Goal: Task Accomplishment & Management: Use online tool/utility

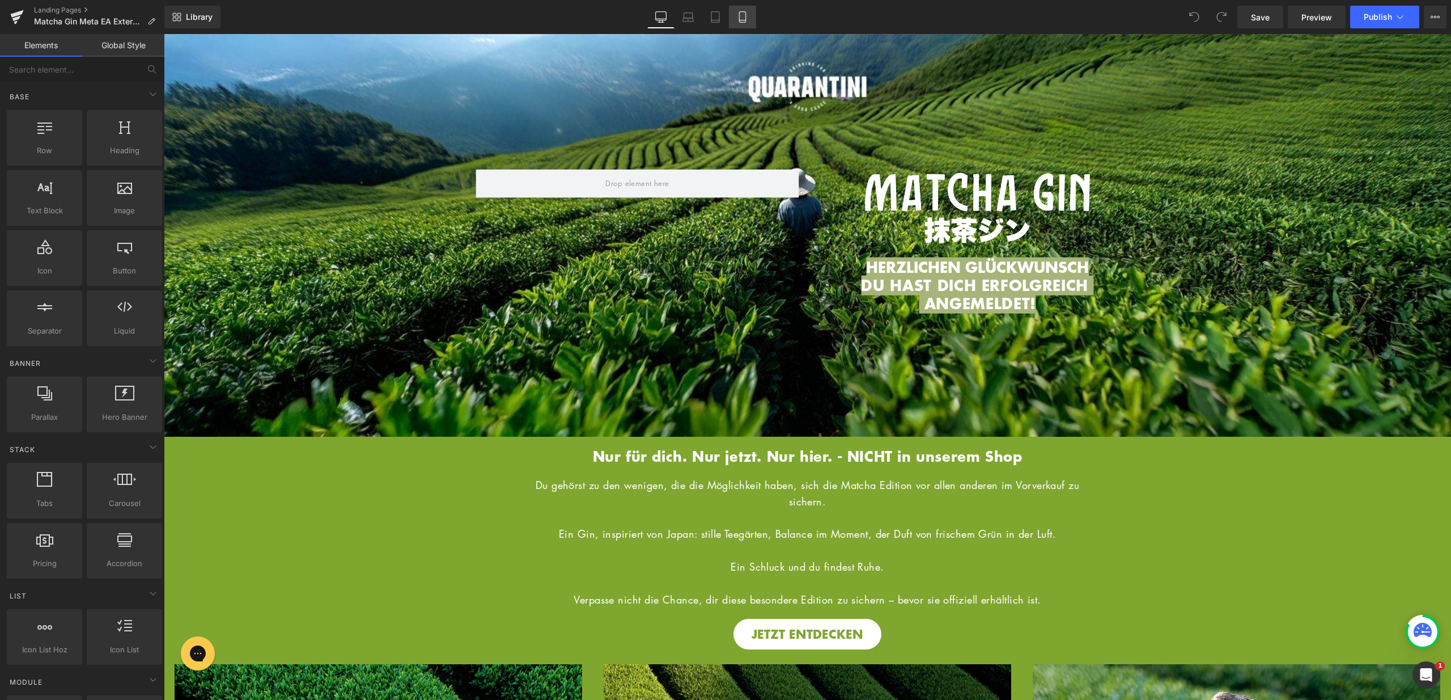
click at [735, 16] on link "Mobile" at bounding box center [742, 17] width 27 height 23
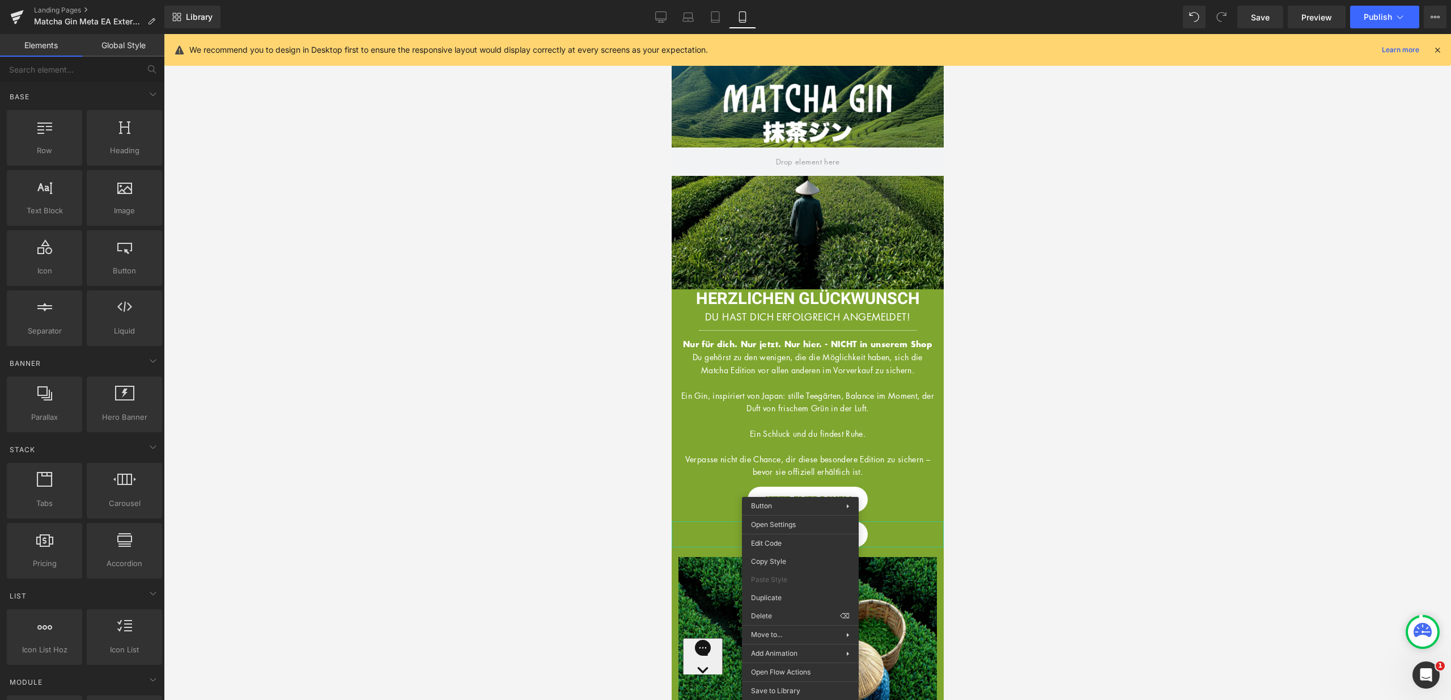
click at [715, 546] on div "JETZT ENTDECKEN" at bounding box center [807, 534] width 272 height 26
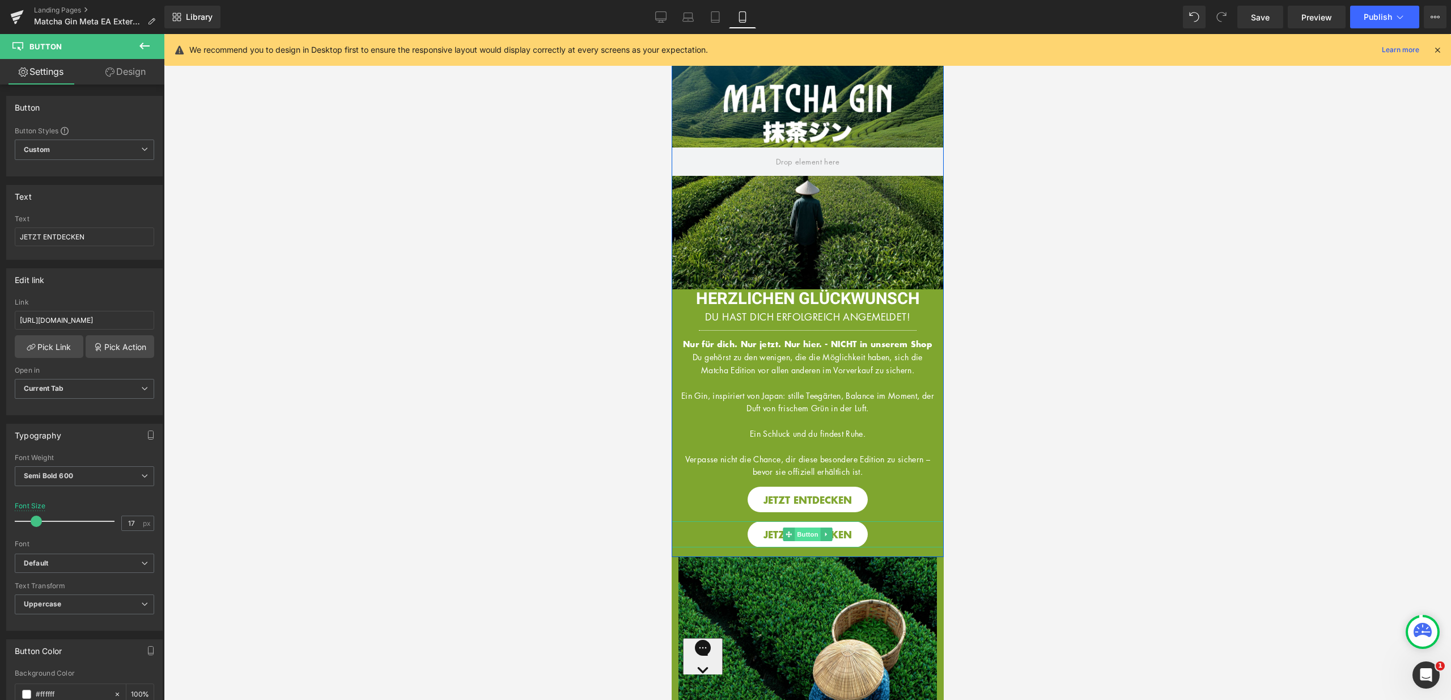
click at [805, 541] on span "Button" at bounding box center [807, 534] width 26 height 14
click at [147, 77] on link "Design" at bounding box center [125, 72] width 82 height 26
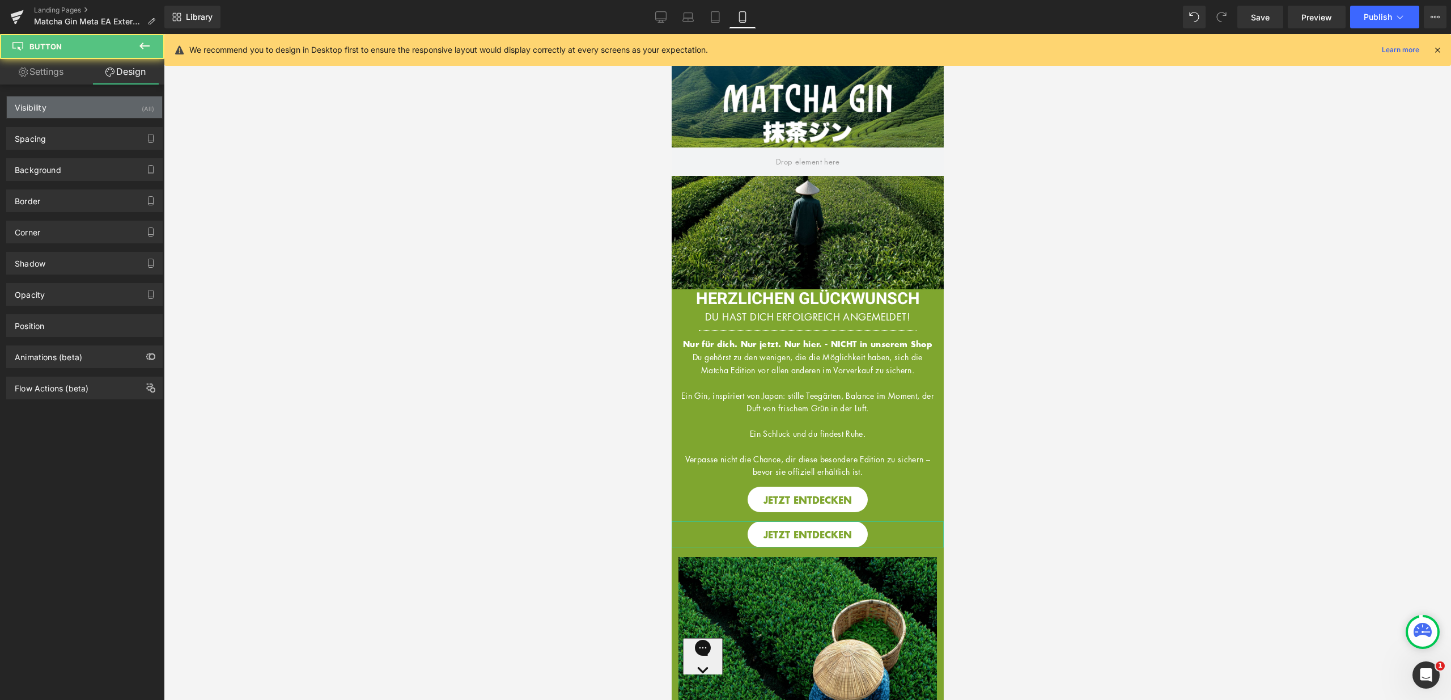
click at [129, 100] on div "Visibility (All)" at bounding box center [84, 107] width 155 height 22
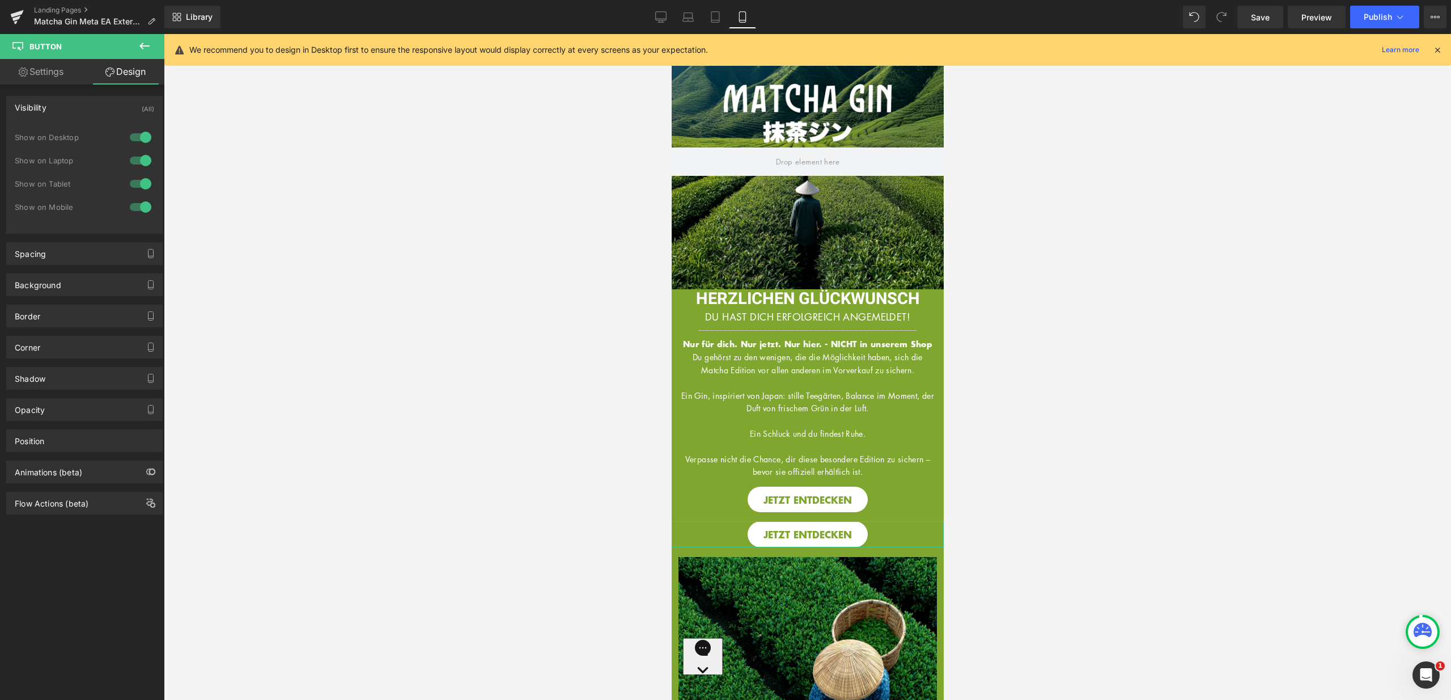
click at [141, 183] on div at bounding box center [140, 184] width 27 height 18
click at [136, 158] on div at bounding box center [140, 160] width 27 height 18
click at [140, 138] on div at bounding box center [140, 137] width 27 height 18
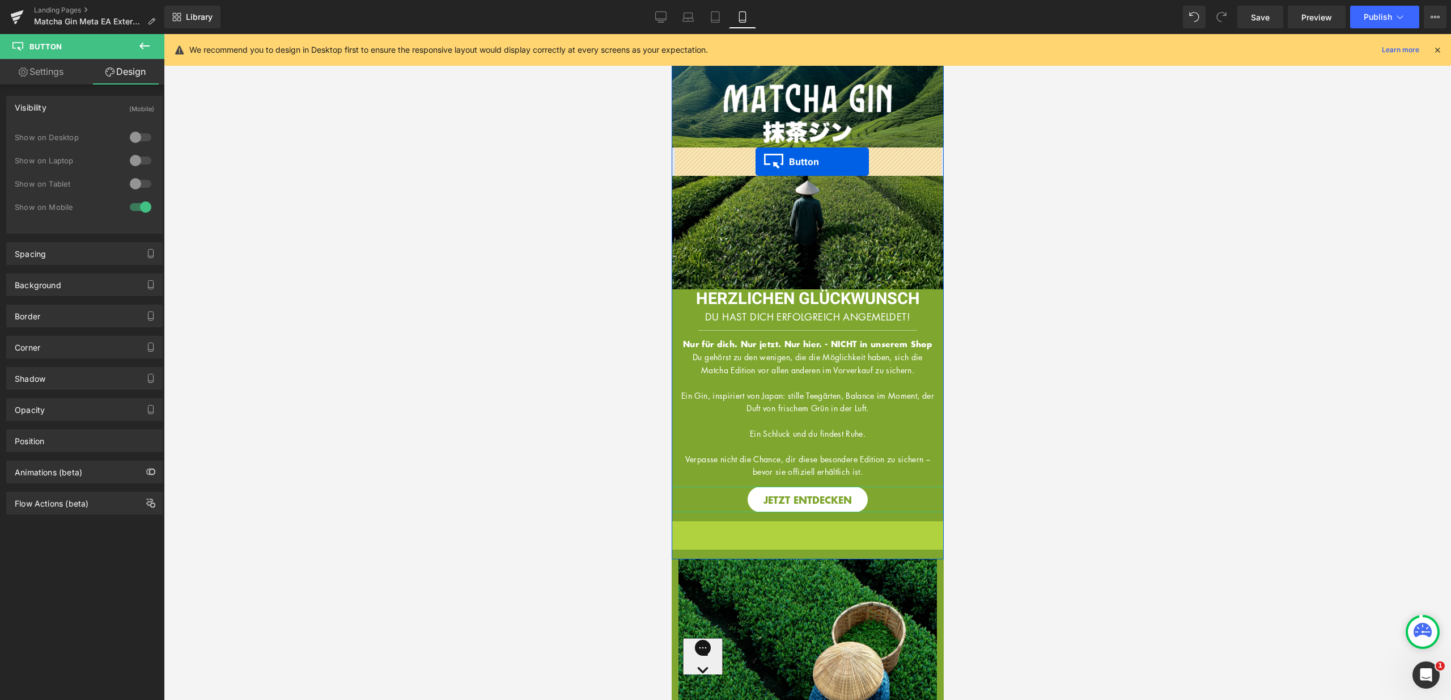
drag, startPoint x: 786, startPoint y: 549, endPoint x: 755, endPoint y: 162, distance: 388.5
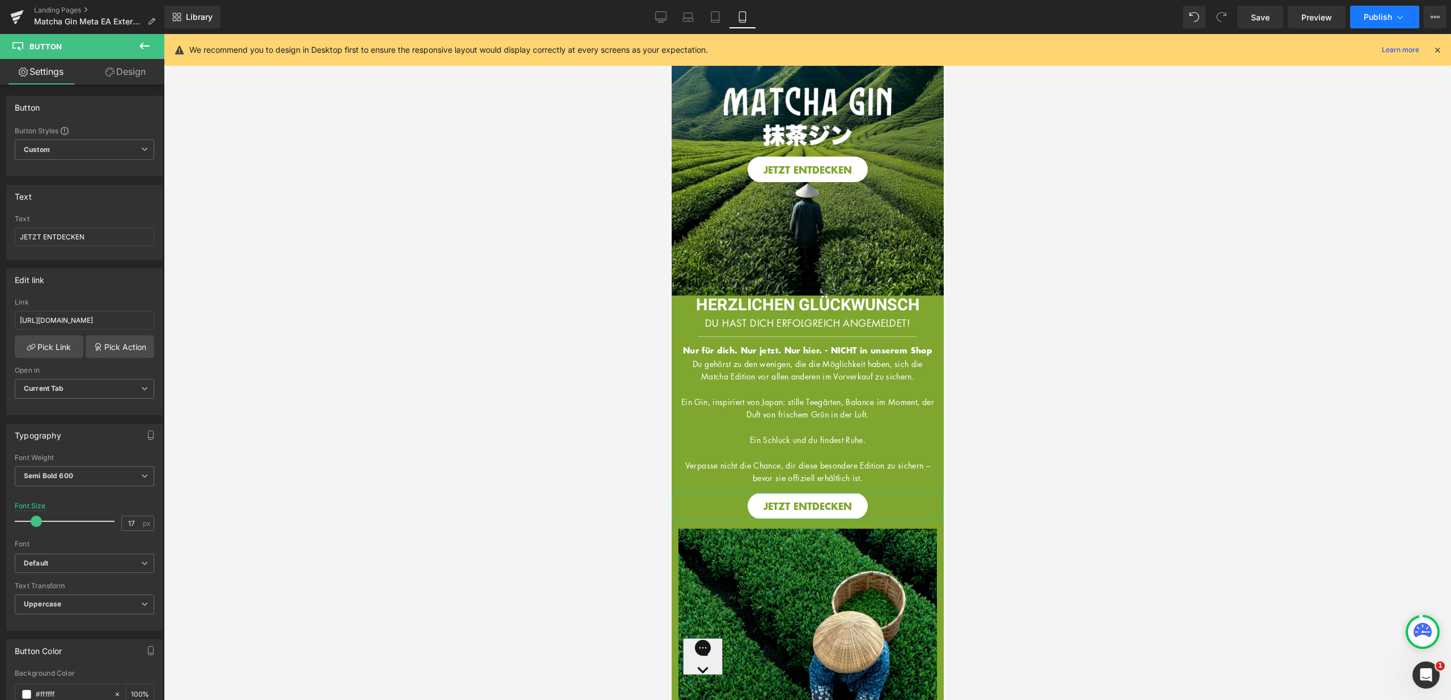
click at [1373, 27] on button "Publish" at bounding box center [1385, 17] width 69 height 23
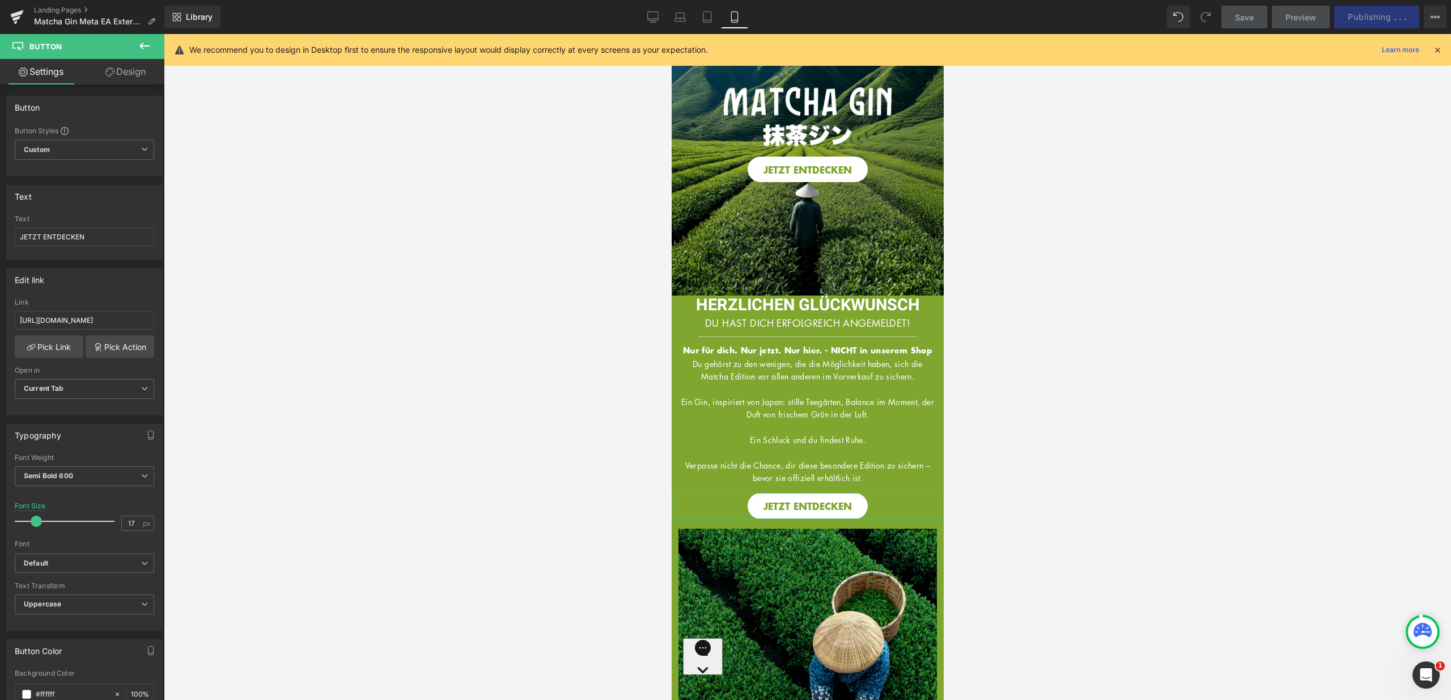
click at [1432, 49] on div "We recommend you to design in Desktop first to ensure the responsive layout wou…" at bounding box center [811, 50] width 1244 height 14
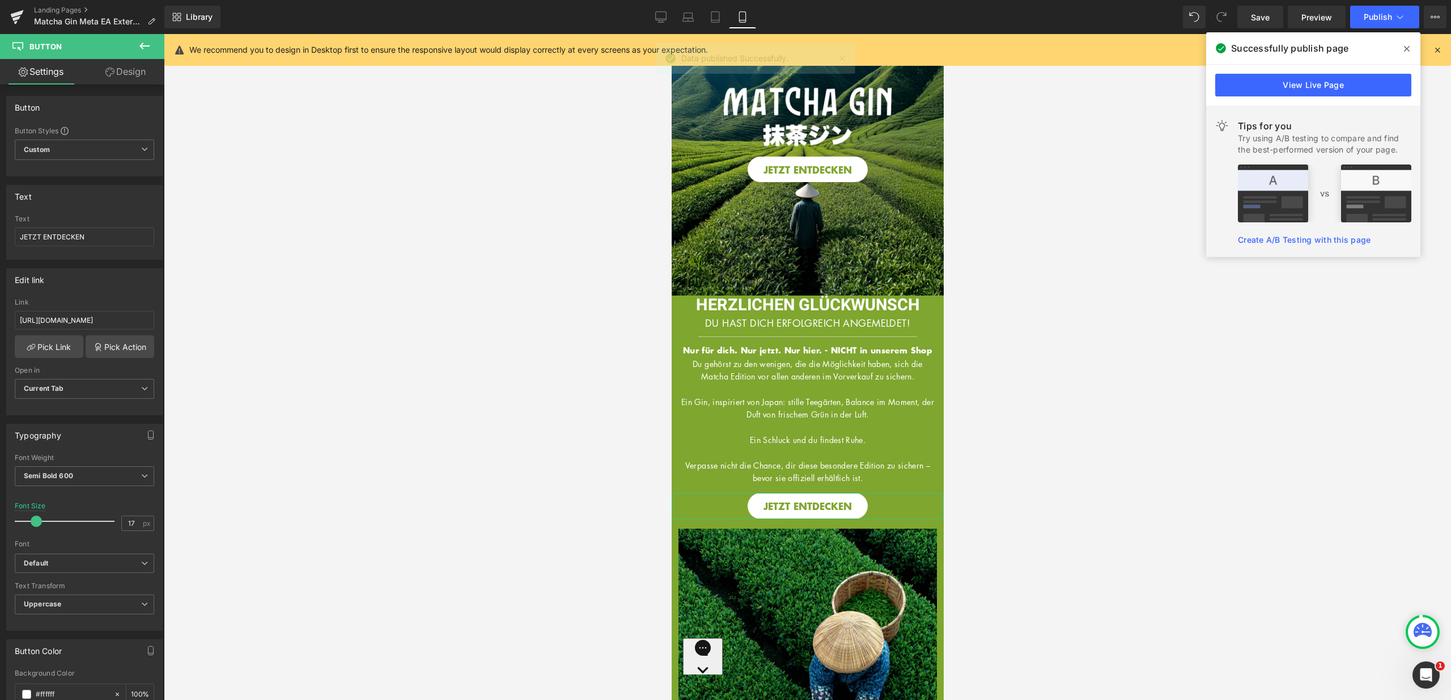
click at [0, 0] on icon at bounding box center [0, 0] width 0 height 0
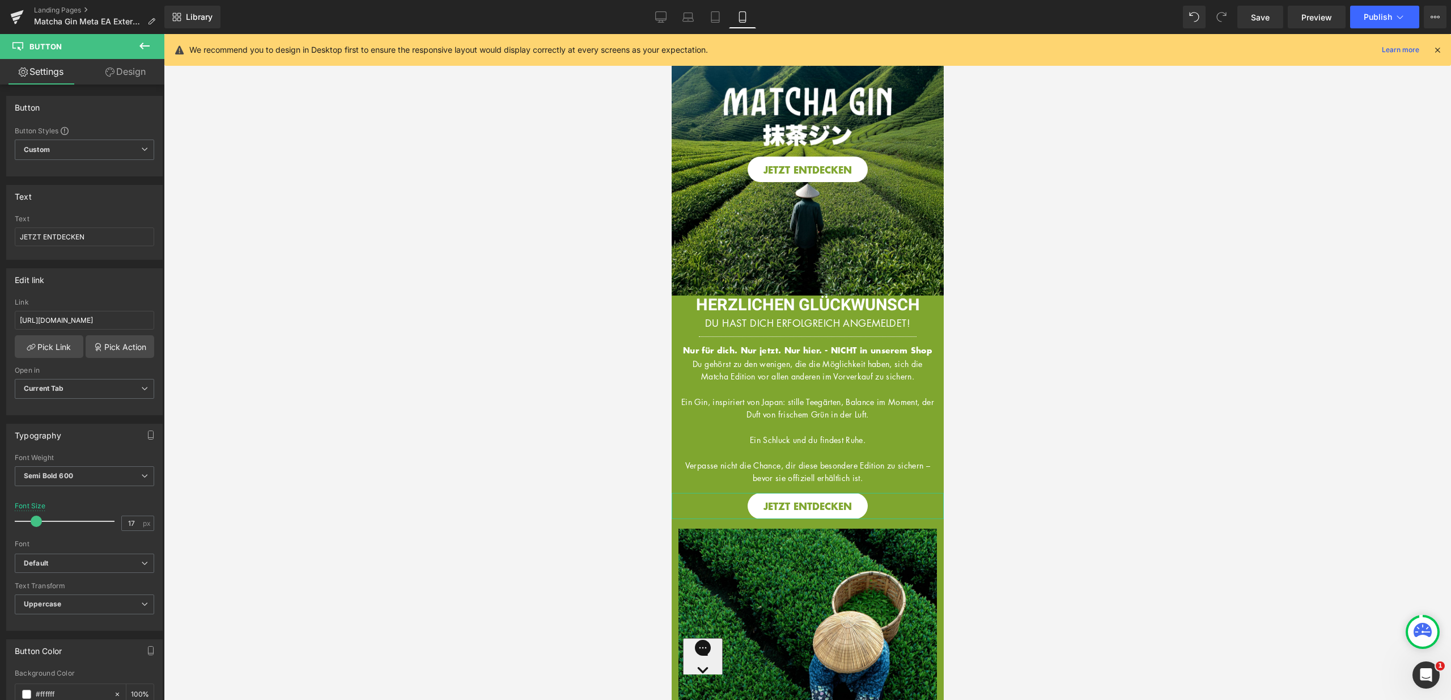
click at [1438, 50] on icon at bounding box center [1438, 50] width 10 height 10
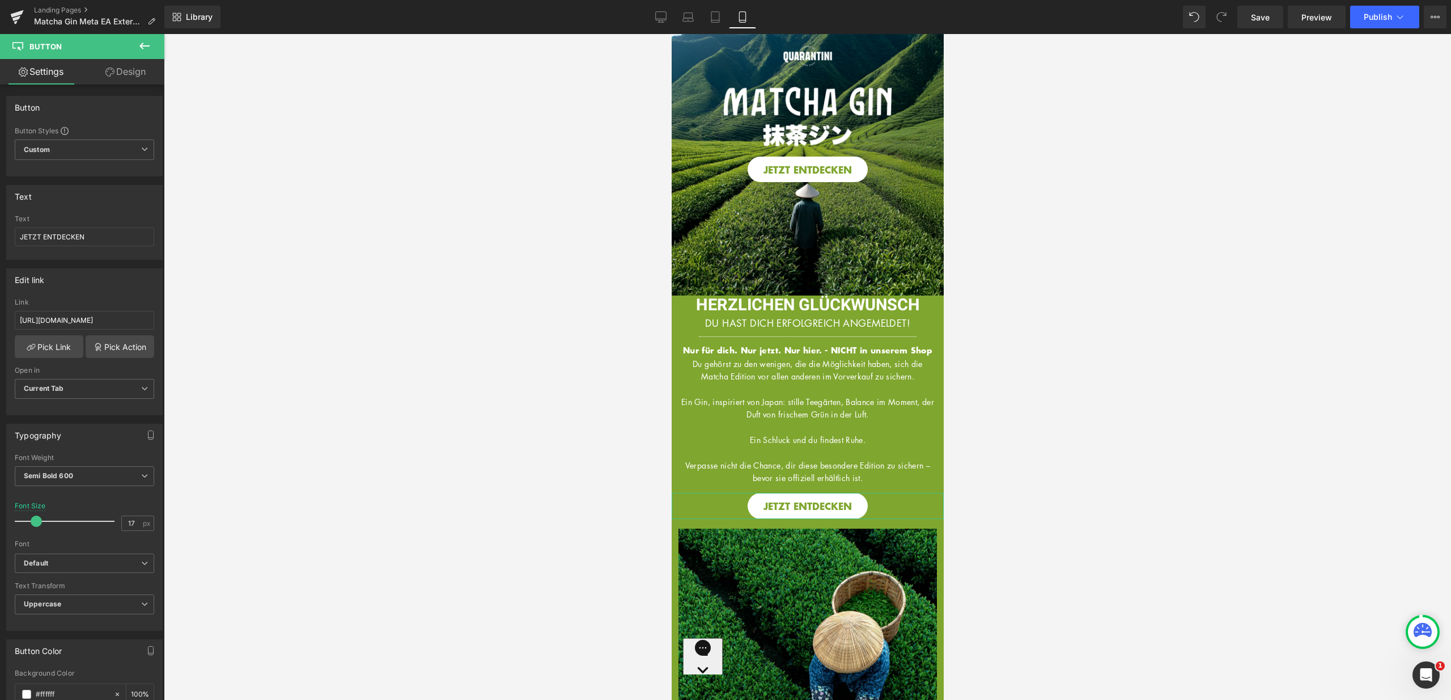
click at [146, 43] on icon at bounding box center [145, 46] width 14 height 14
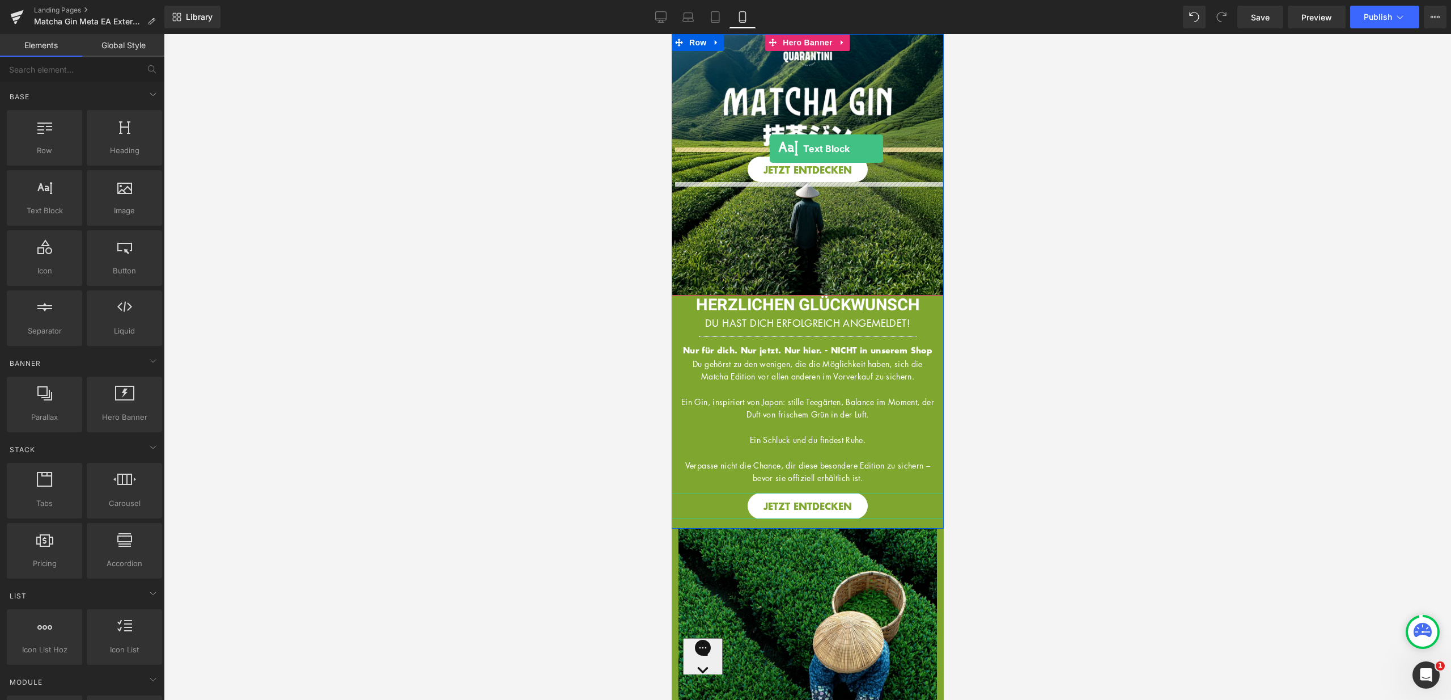
drag, startPoint x: 716, startPoint y: 235, endPoint x: 769, endPoint y: 149, distance: 101.8
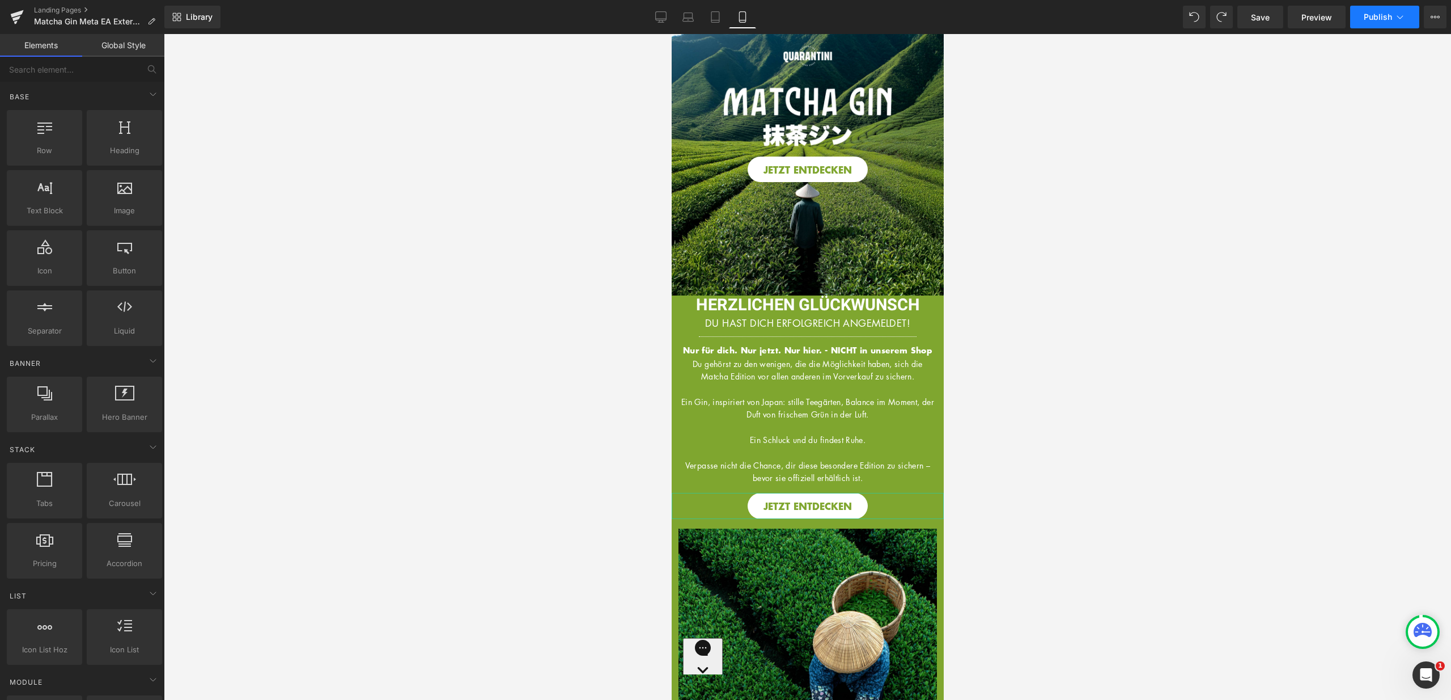
click at [1386, 22] on button "Publish" at bounding box center [1385, 17] width 69 height 23
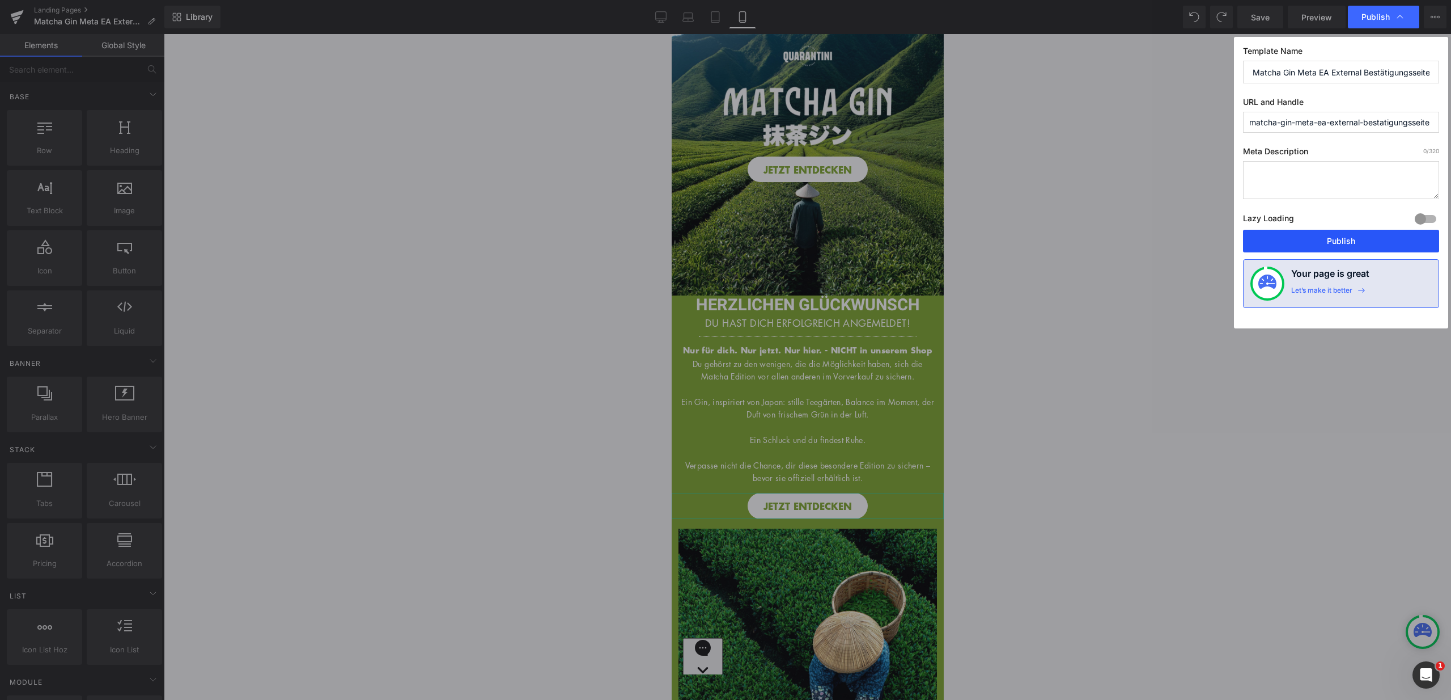
click at [1334, 244] on button "Publish" at bounding box center [1341, 241] width 196 height 23
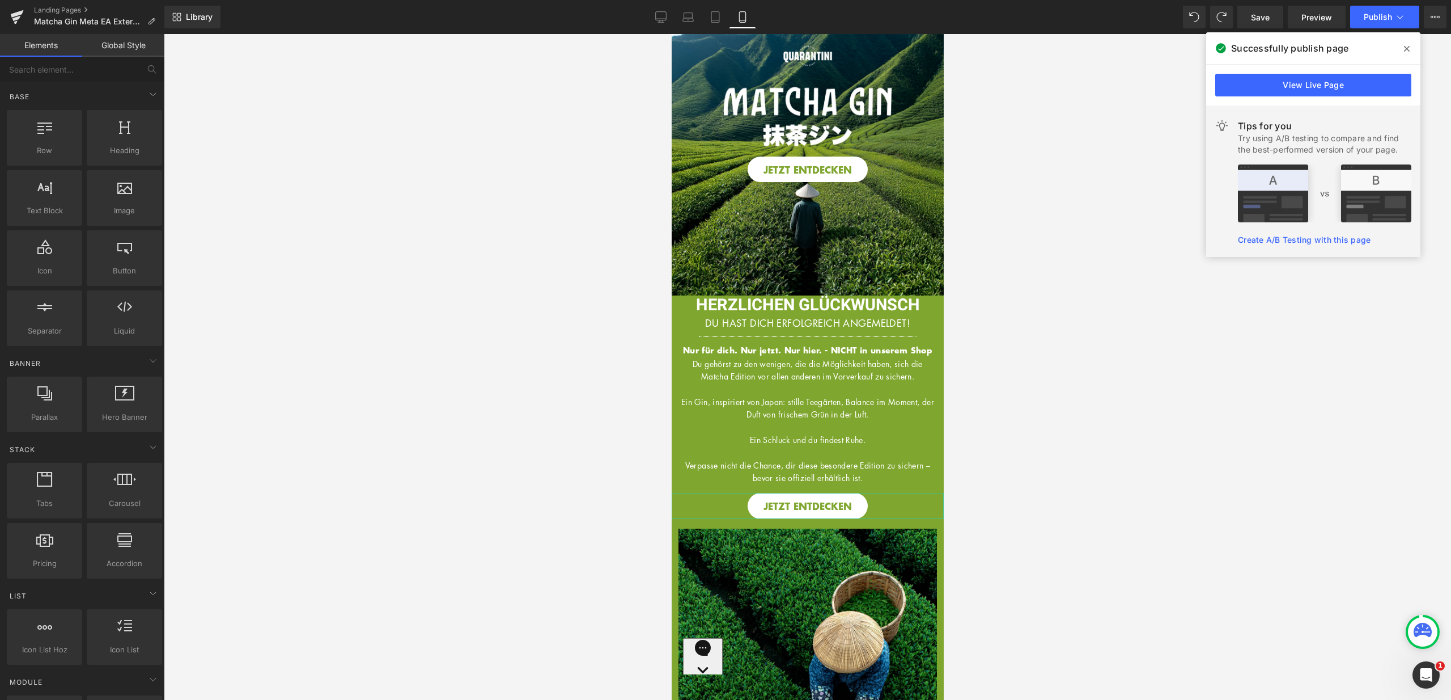
click at [1410, 49] on icon at bounding box center [1407, 48] width 6 height 9
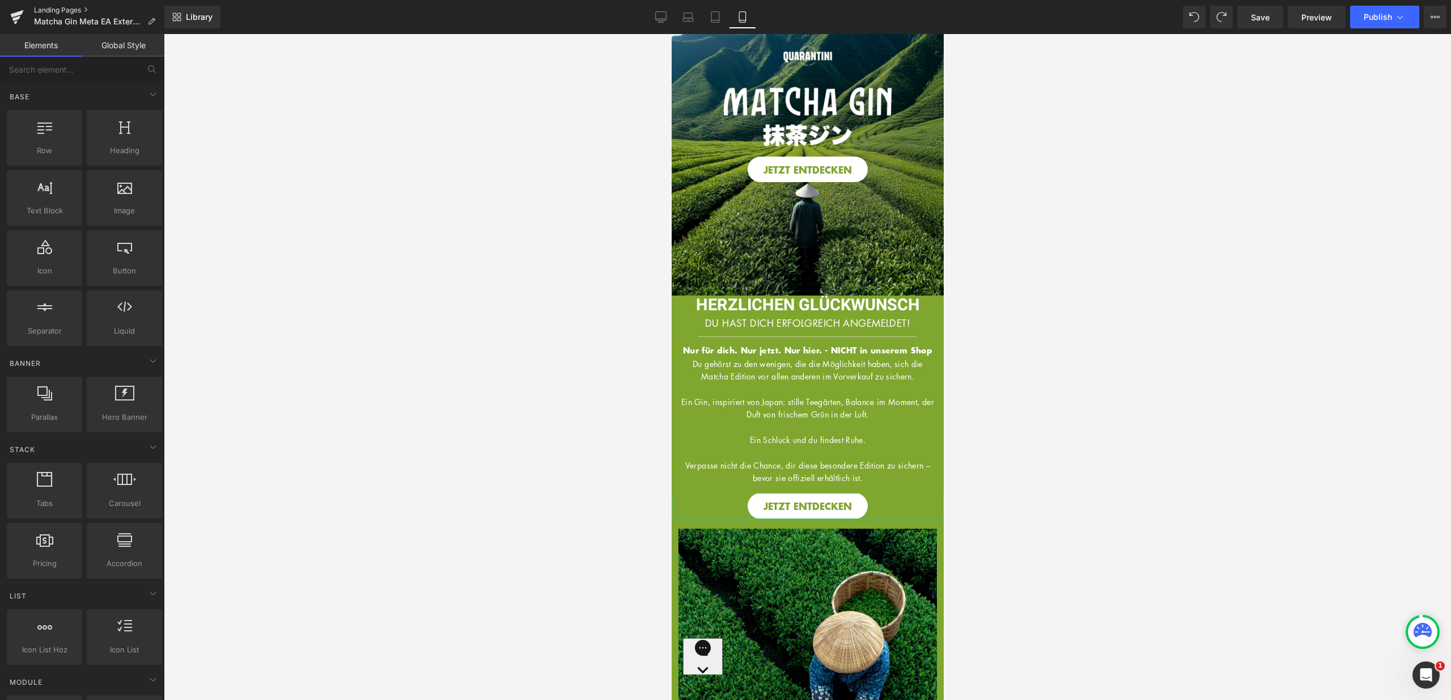
click at [80, 6] on link "Landing Pages" at bounding box center [99, 10] width 130 height 9
